Goal: Information Seeking & Learning: Learn about a topic

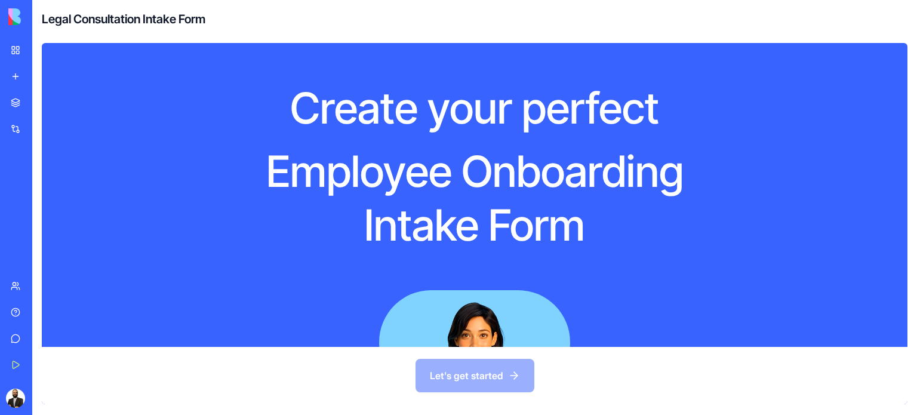
click at [506, 379] on div "Let's get started" at bounding box center [475, 375] width 866 height 57
click at [457, 370] on div "Let's get started" at bounding box center [475, 375] width 866 height 57
click at [11, 52] on link "My Workspace" at bounding box center [28, 50] width 48 height 24
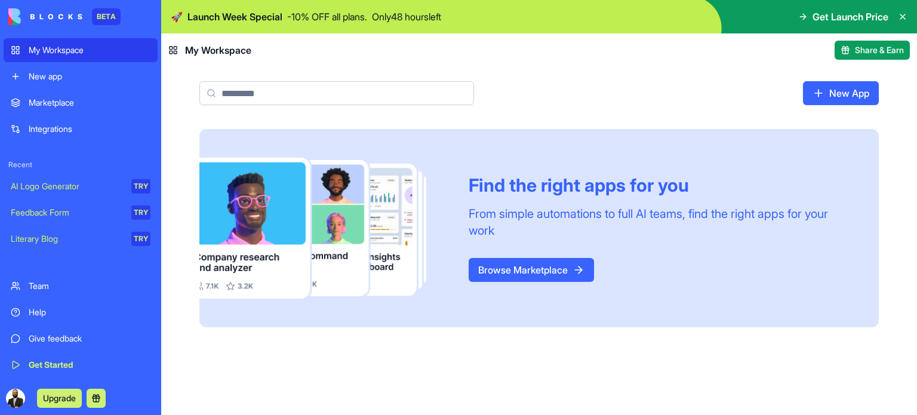
click at [67, 101] on div "Marketplace" at bounding box center [90, 103] width 122 height 12
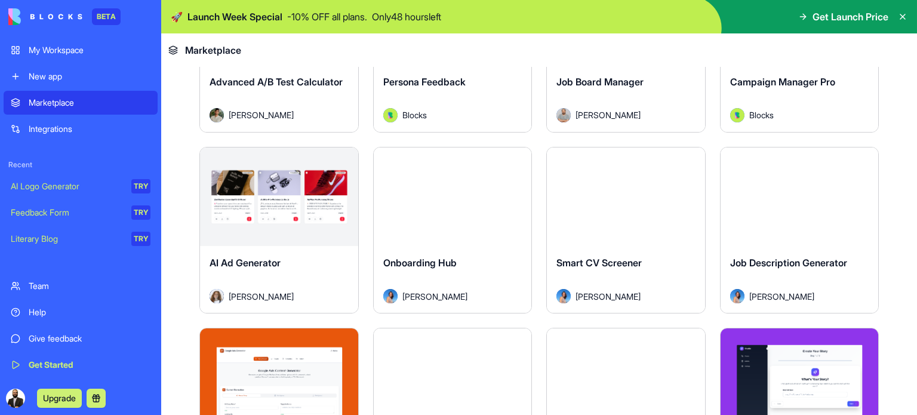
scroll to position [2872, 0]
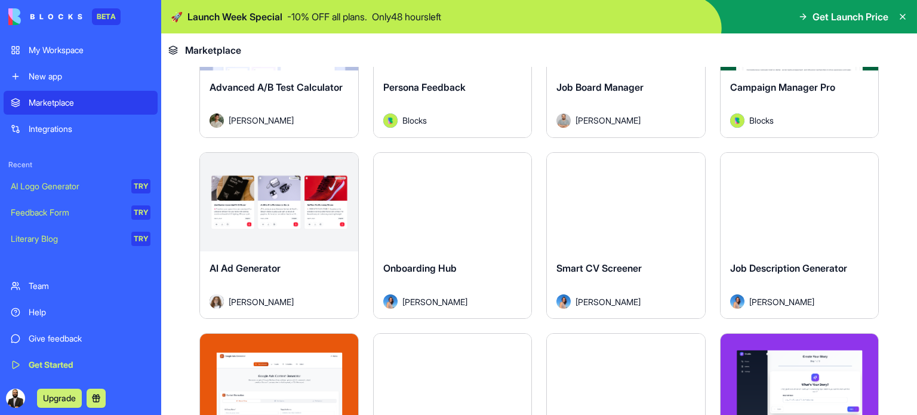
click at [900, 23] on div "Get Launch Price" at bounding box center [852, 17] width 109 height 14
